Goal: Find contact information: Find contact information

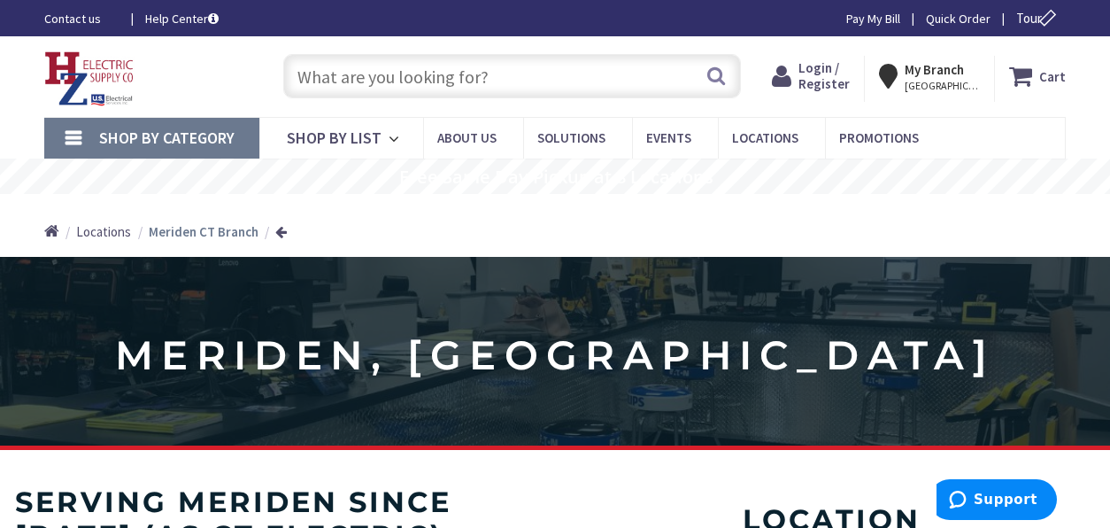
click at [194, 235] on strong "Meriden CT Branch" at bounding box center [204, 231] width 110 height 17
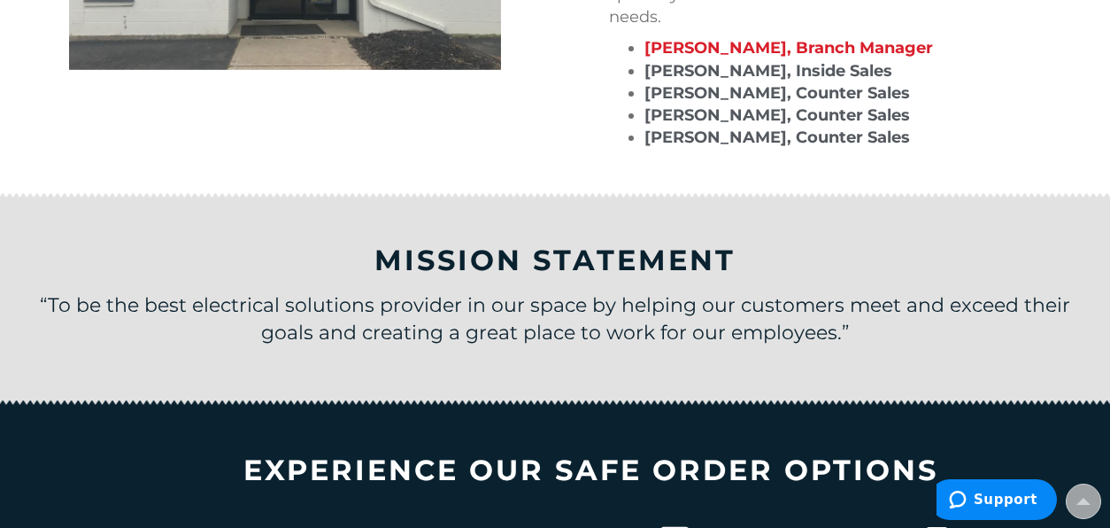
scroll to position [2591, 0]
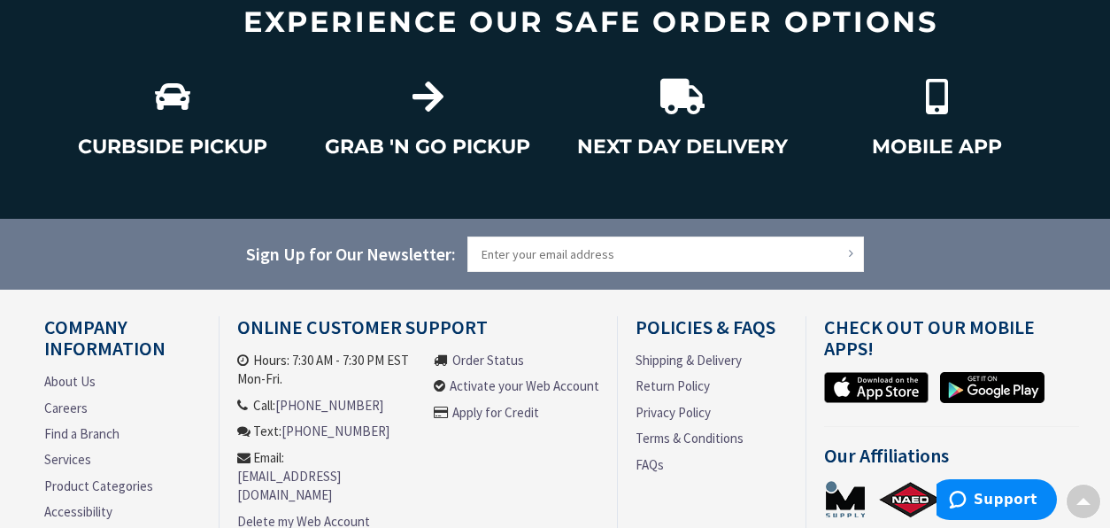
click at [86, 424] on link "Find a Branch" at bounding box center [81, 433] width 75 height 19
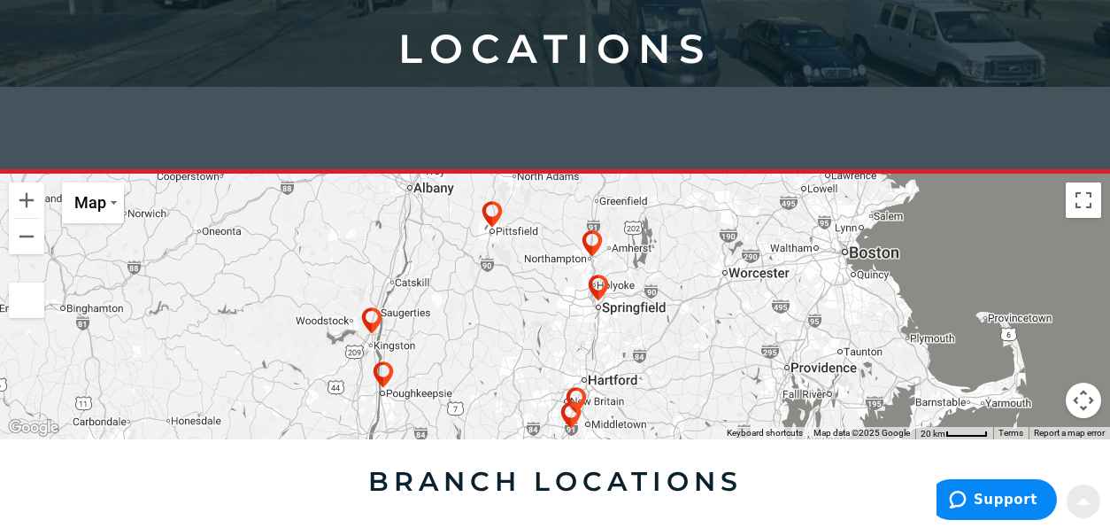
scroll to position [335, 0]
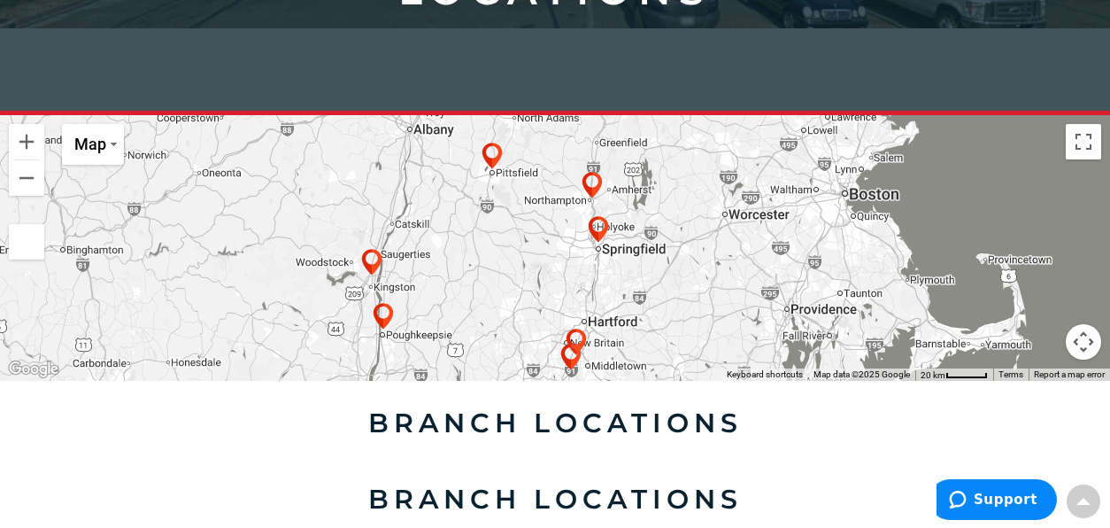
click at [570, 363] on img at bounding box center [570, 356] width 35 height 35
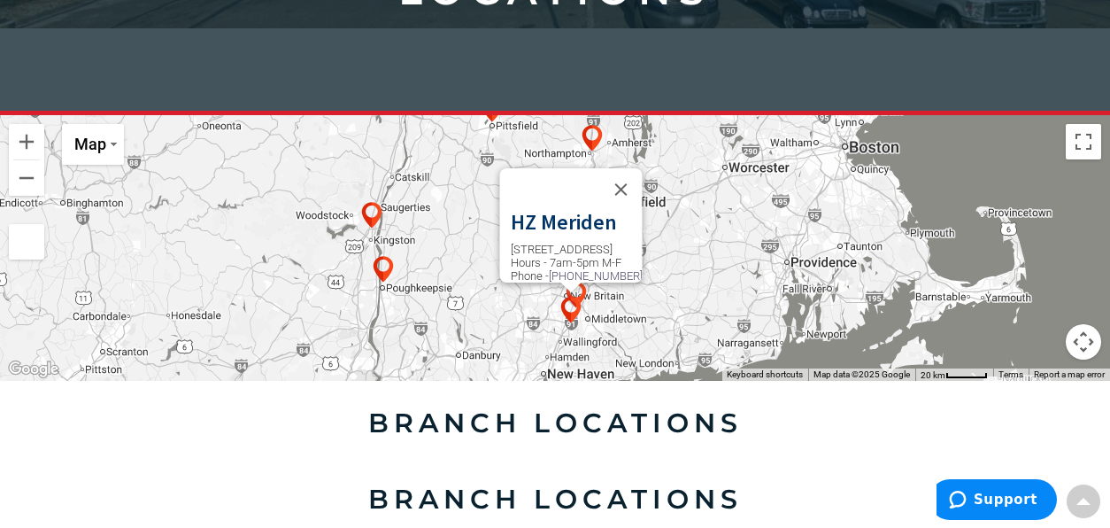
scroll to position [19, 0]
drag, startPoint x: 591, startPoint y: 257, endPoint x: 511, endPoint y: 253, distance: 80.6
click at [511, 253] on p "[STREET_ADDRESS] Hours - 7am-5pm M-F Phone - [PHONE_NUMBER]" at bounding box center [577, 254] width 132 height 40
copy link "[PHONE_NUMBER]"
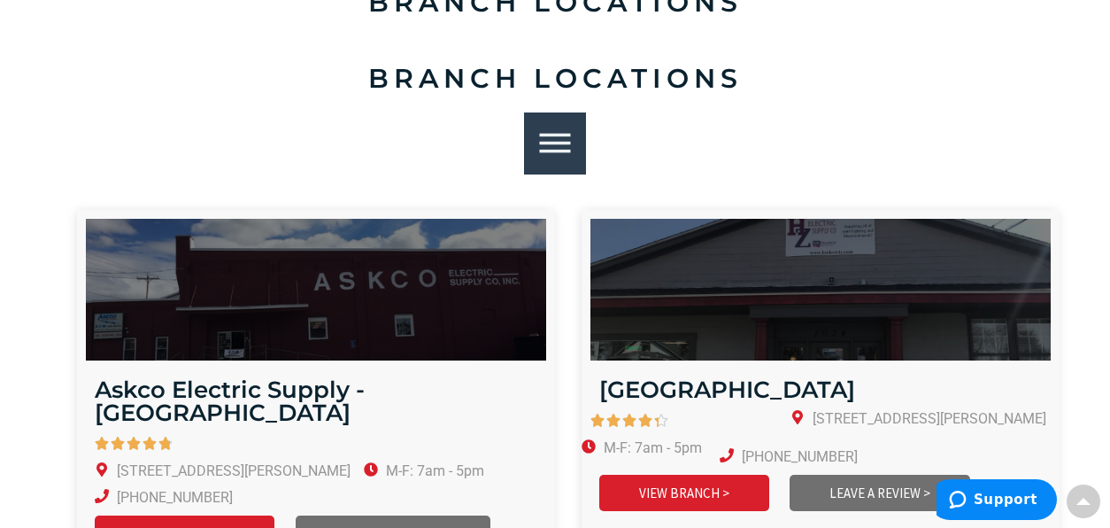
scroll to position [832, 0]
